Goal: Task Accomplishment & Management: Manage account settings

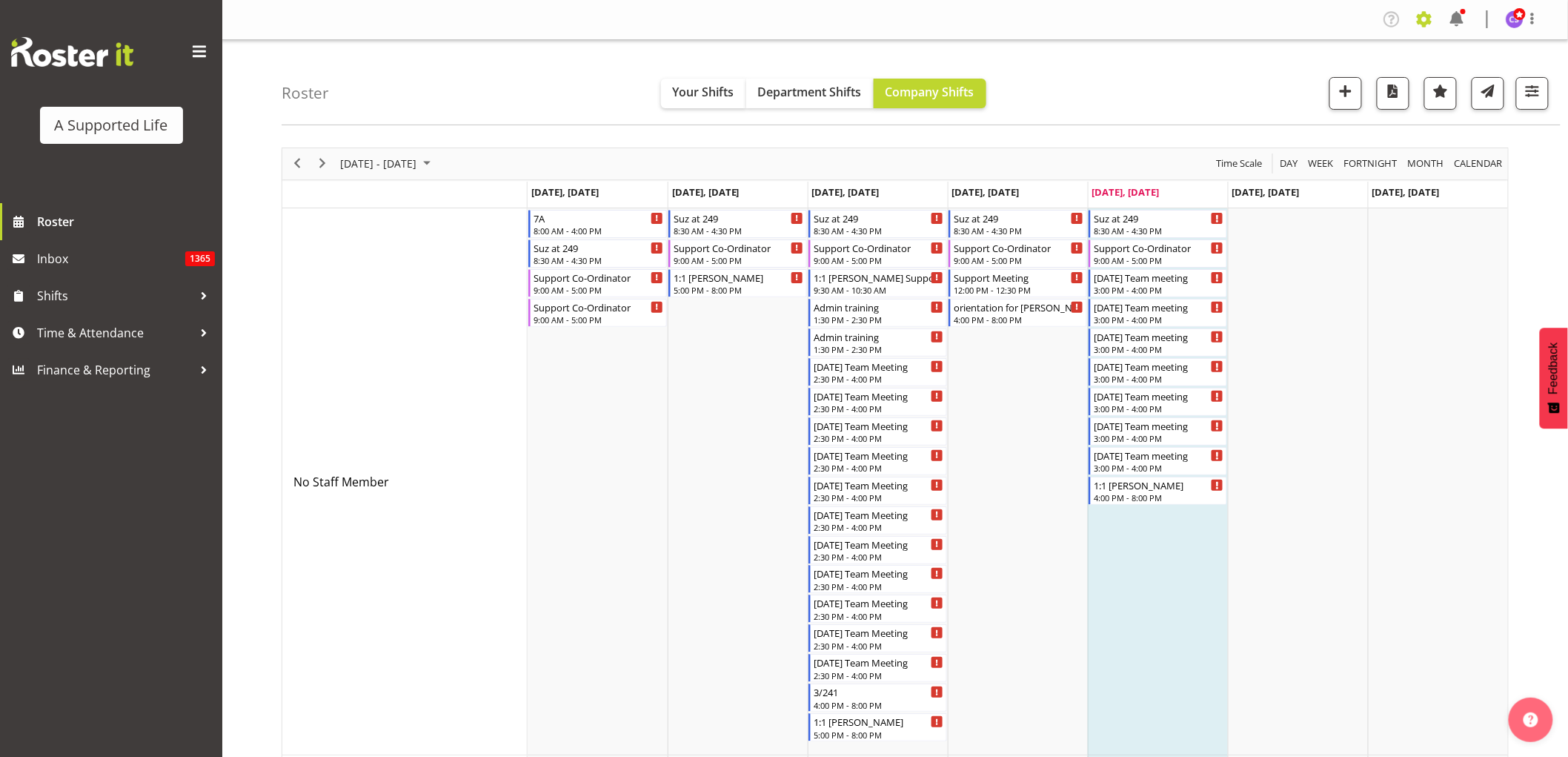
click at [1427, 22] on span at bounding box center [1424, 19] width 24 height 24
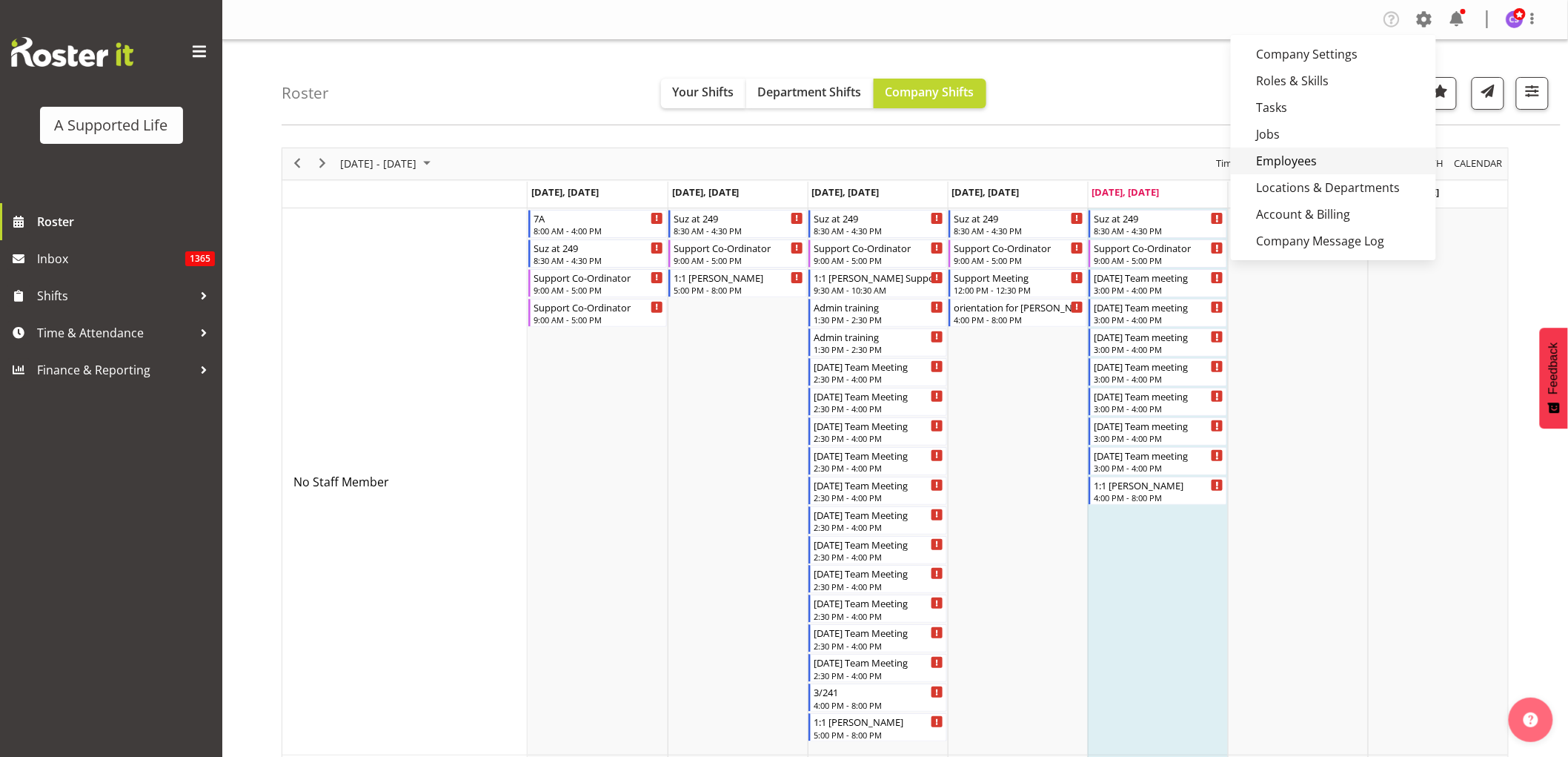
click at [1342, 150] on link "Employees" at bounding box center [1333, 161] width 205 height 27
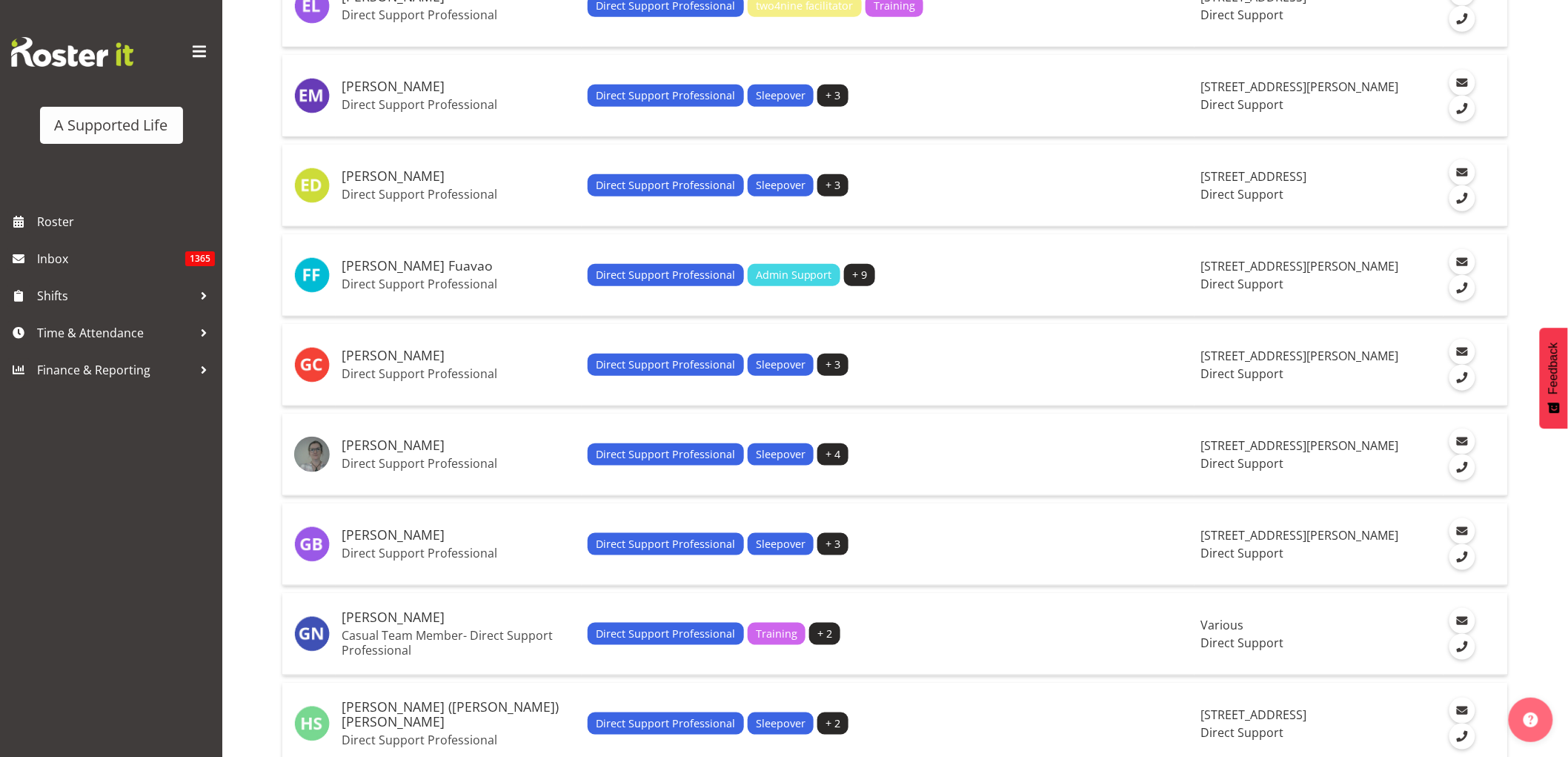
scroll to position [2800, 0]
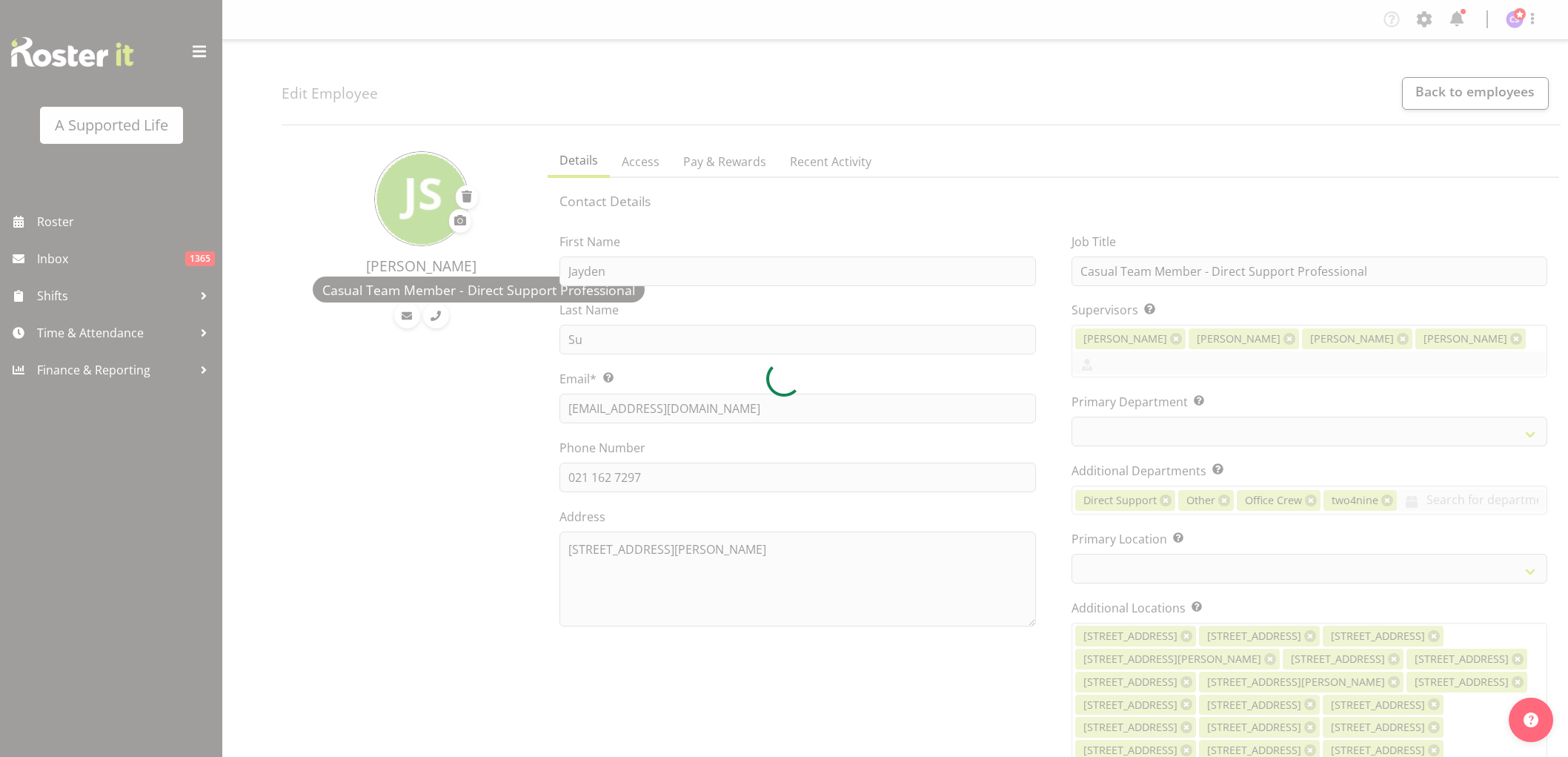
select select "TimelineWeek"
select select "959"
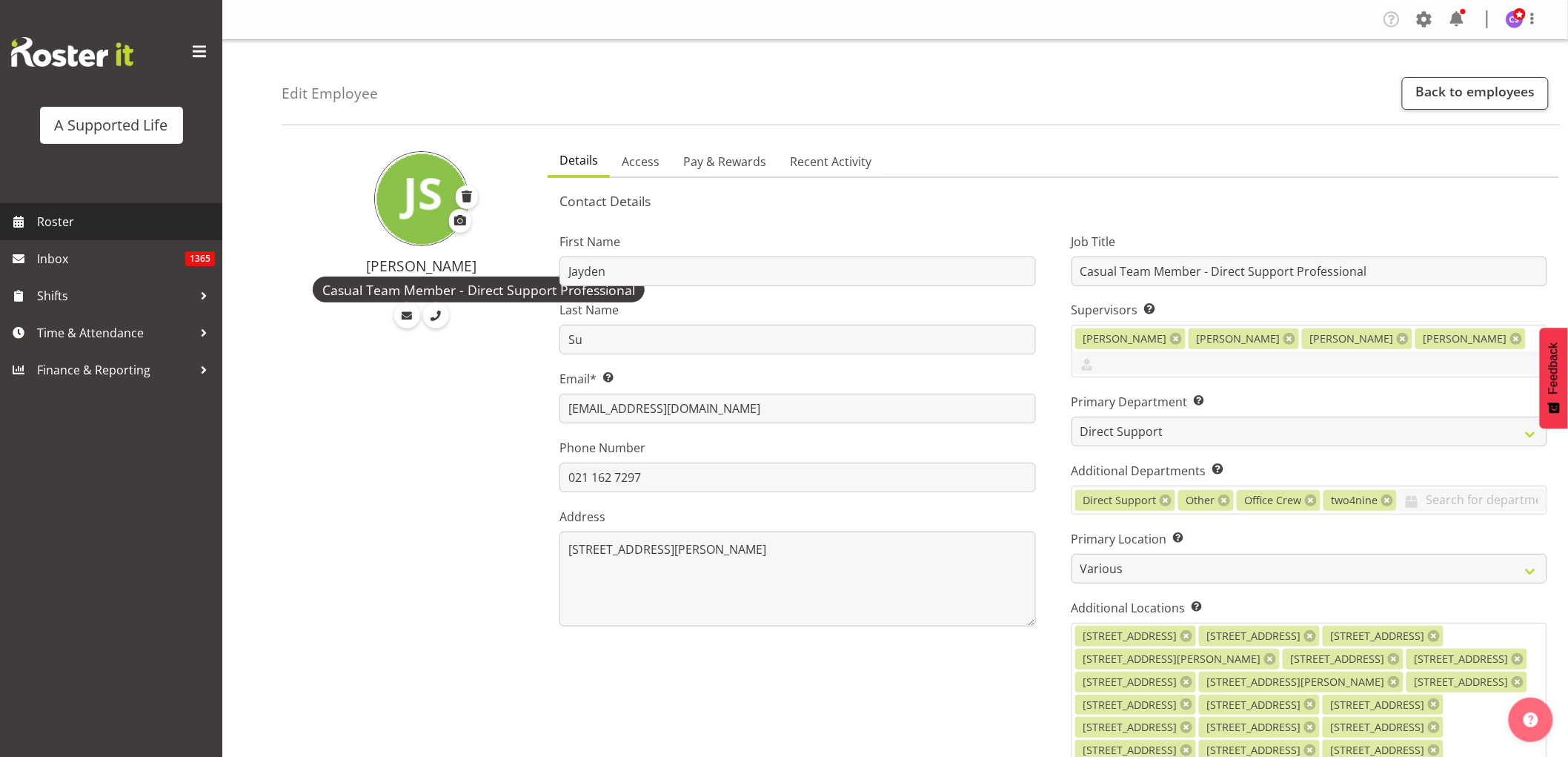
click at [55, 223] on span "Roster" at bounding box center [126, 221] width 178 height 22
